Goal: Check status: Check status

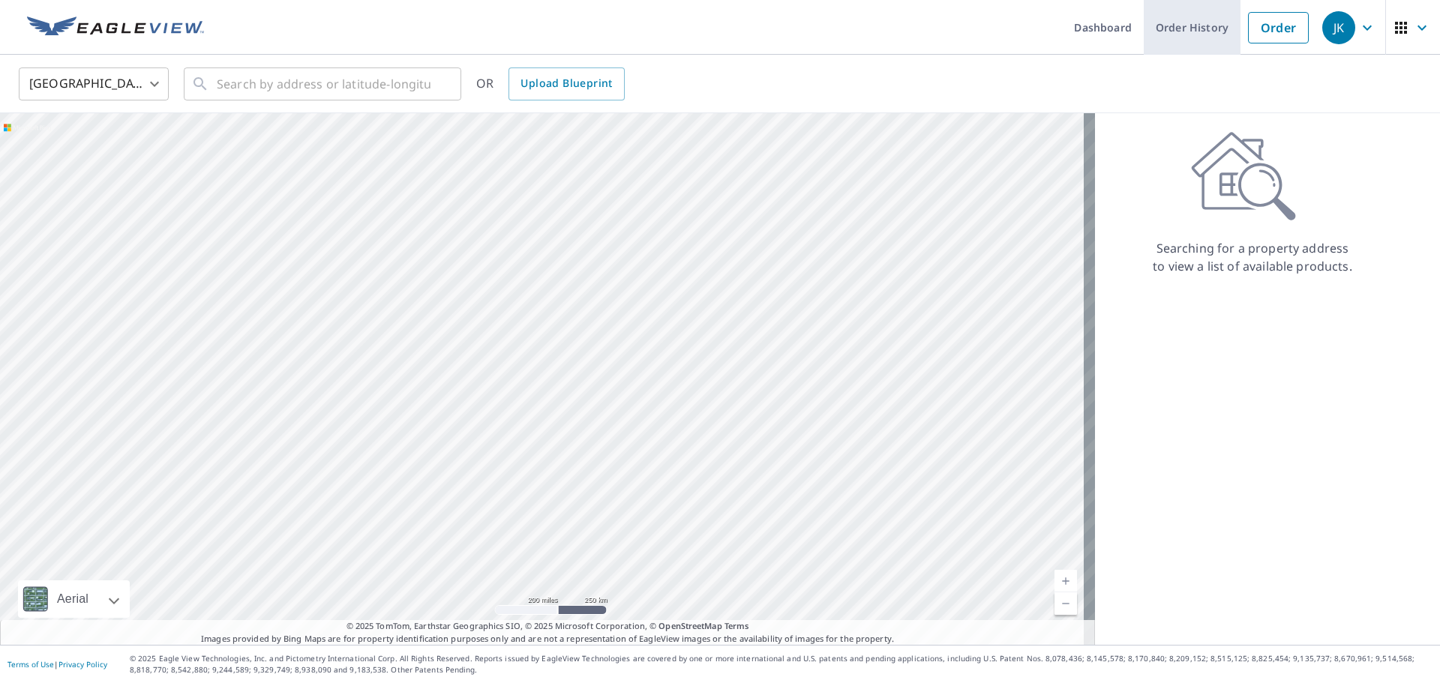
click at [1168, 36] on link "Order History" at bounding box center [1192, 27] width 97 height 55
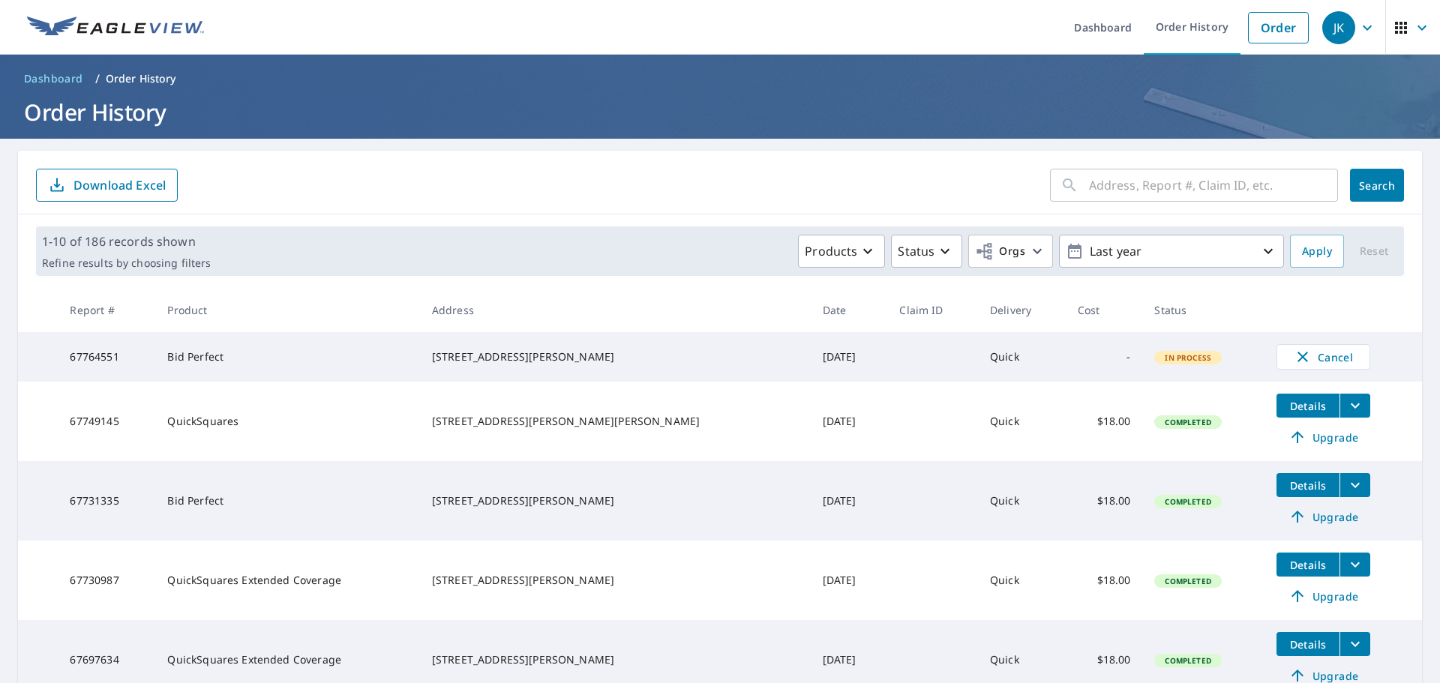
drag, startPoint x: 328, startPoint y: 493, endPoint x: 326, endPoint y: 508, distance: 15.2
click at [330, 508] on td "Bid Perfect" at bounding box center [287, 501] width 264 height 80
click at [1095, 29] on link "Dashboard" at bounding box center [1103, 27] width 82 height 55
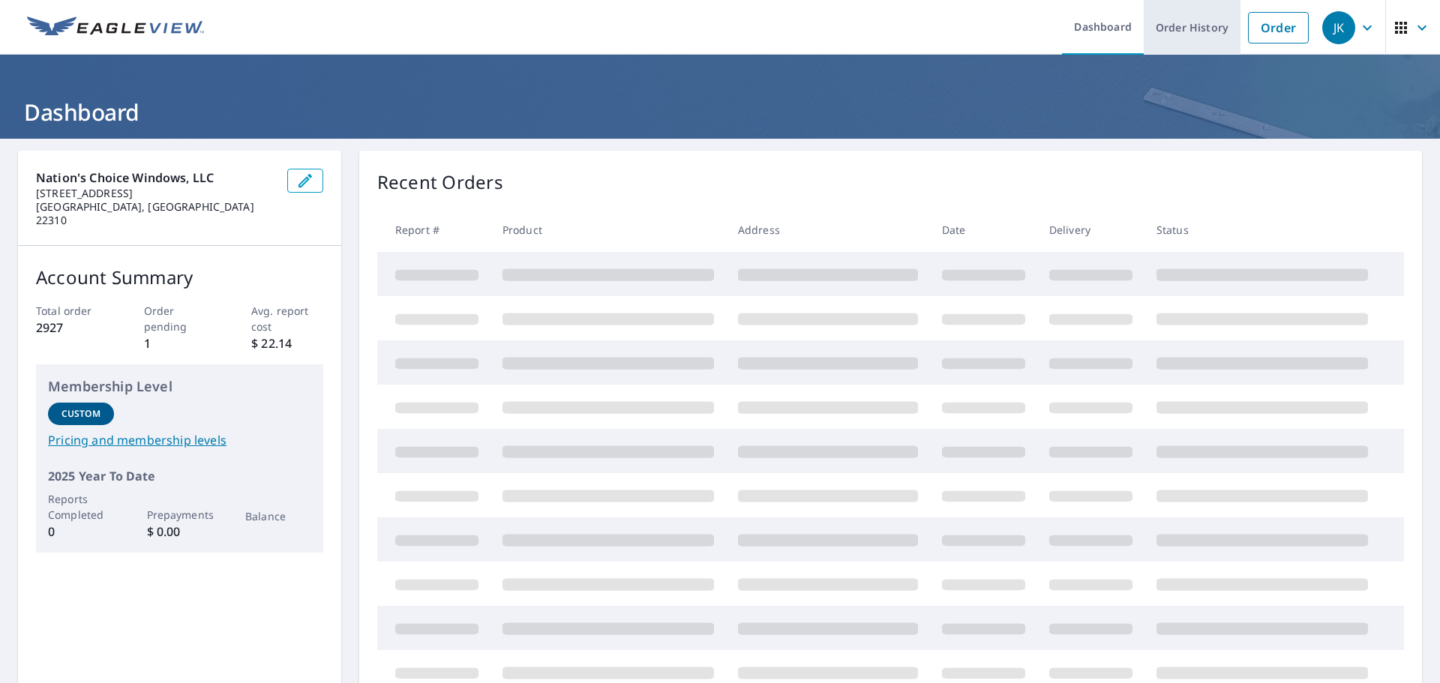
click at [1188, 27] on link "Order History" at bounding box center [1192, 27] width 97 height 55
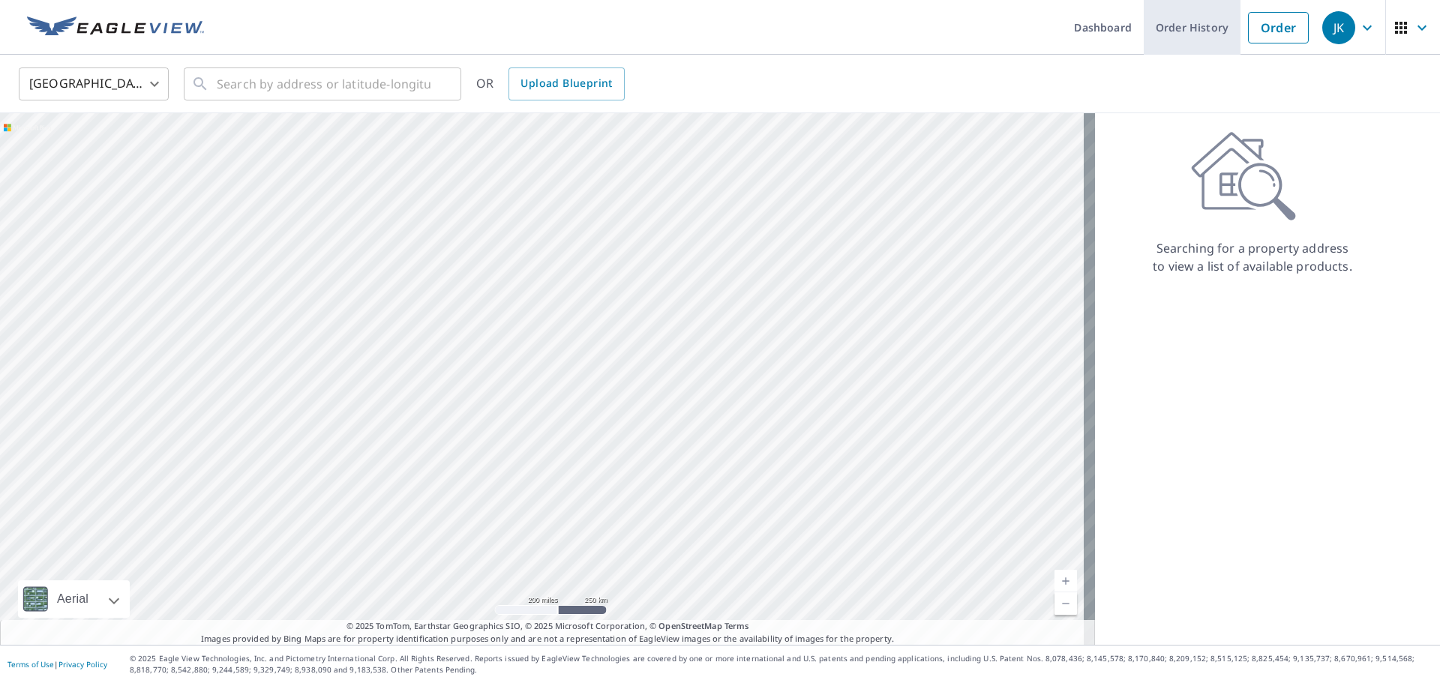
click at [1193, 21] on link "Order History" at bounding box center [1192, 27] width 97 height 55
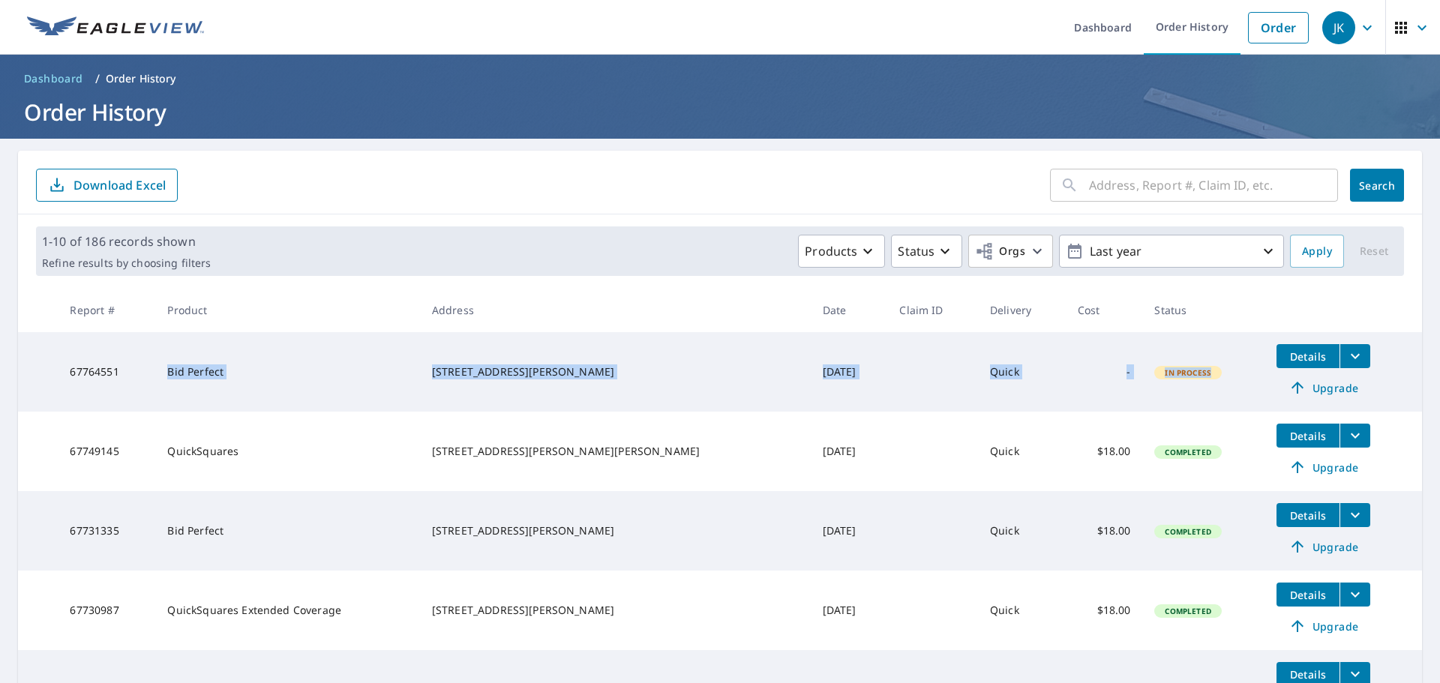
drag, startPoint x: 189, startPoint y: 373, endPoint x: 1200, endPoint y: 364, distance: 1011.1
click at [1200, 364] on tr "67764551 Bid Perfect 2803 Whirlaway Cir Herndon, VA 20171 Oct 07, 2025 Quick - …" at bounding box center [720, 372] width 1404 height 80
